Goal: Transaction & Acquisition: Purchase product/service

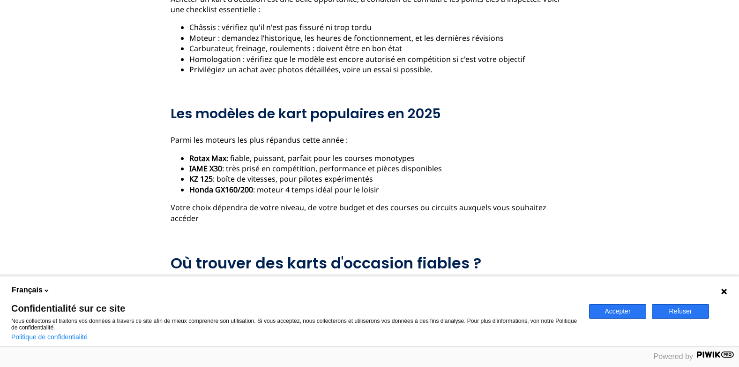
scroll to position [797, 0]
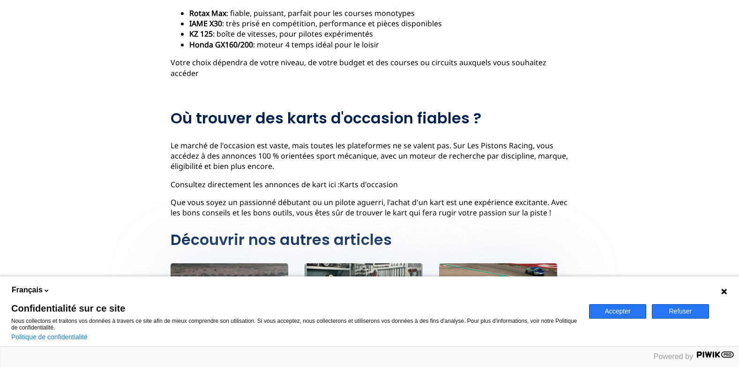
click at [366, 179] on link "Karts d'occasion" at bounding box center [369, 184] width 58 height 10
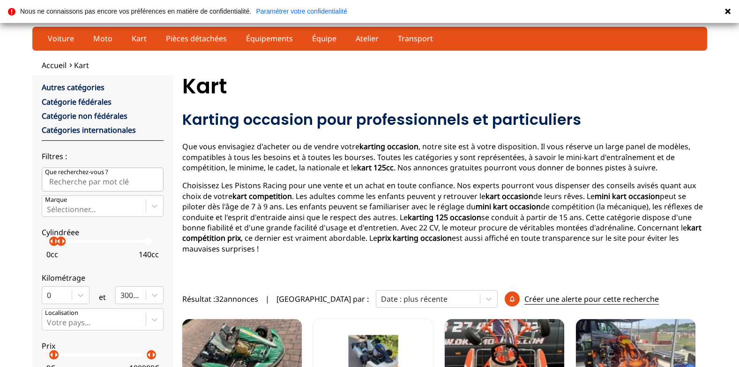
drag, startPoint x: 153, startPoint y: 244, endPoint x: 61, endPoint y: 243, distance: 91.9
click at [61, 243] on p "arrow_right" at bounding box center [63, 240] width 11 height 11
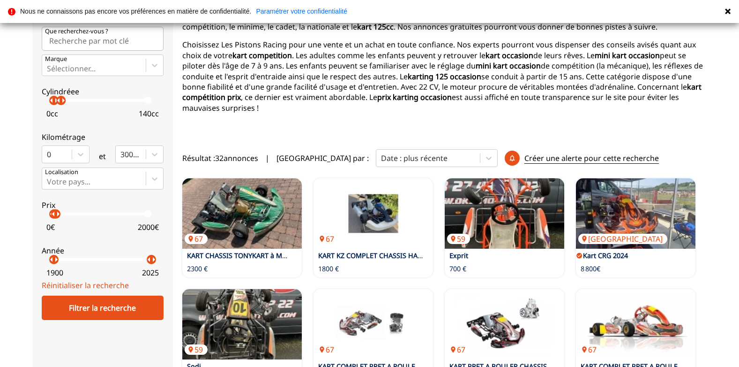
drag, startPoint x: 153, startPoint y: 215, endPoint x: 58, endPoint y: 215, distance: 95.2
click at [55, 214] on p "arrow_right" at bounding box center [57, 213] width 11 height 11
click at [59, 217] on p "arrow_right" at bounding box center [57, 213] width 11 height 11
click at [57, 217] on p "arrow_right" at bounding box center [61, 213] width 11 height 11
click at [56, 217] on p "arrow_right" at bounding box center [58, 213] width 11 height 11
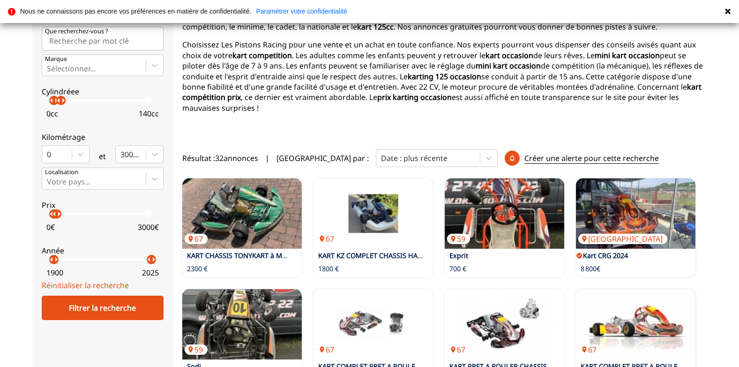
click at [53, 215] on p "arrow_right" at bounding box center [58, 213] width 11 height 11
click at [55, 217] on p "arrow_right" at bounding box center [57, 213] width 11 height 11
click at [127, 308] on div "Filtrer la recherche" at bounding box center [103, 307] width 122 height 24
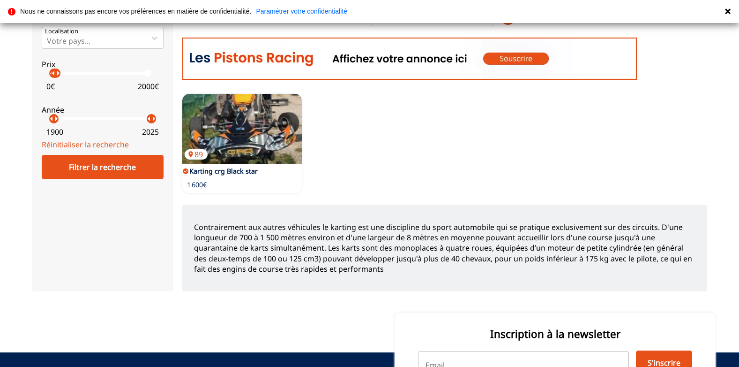
scroll to position [0, 0]
